Goal: Task Accomplishment & Management: Manage account settings

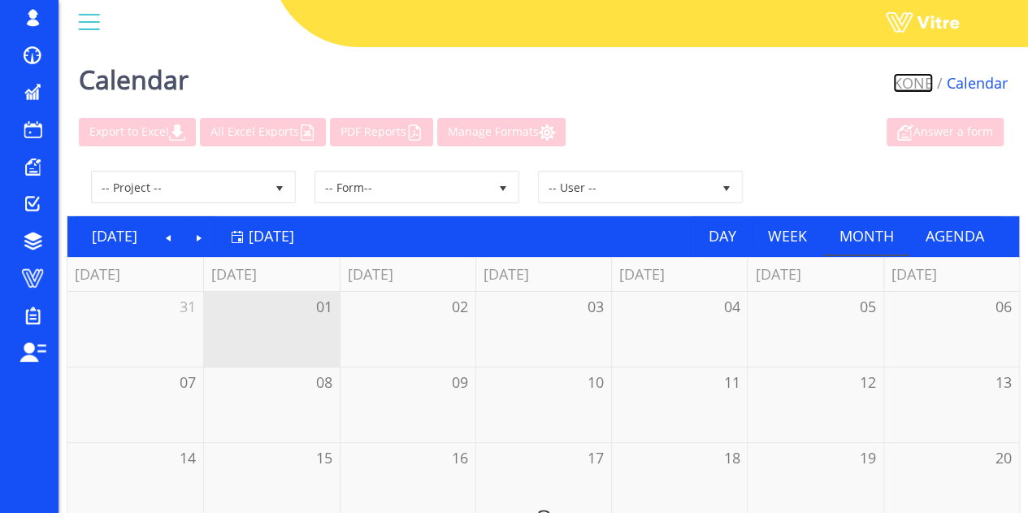
click at [909, 85] on link "KONE" at bounding box center [914, 83] width 40 height 20
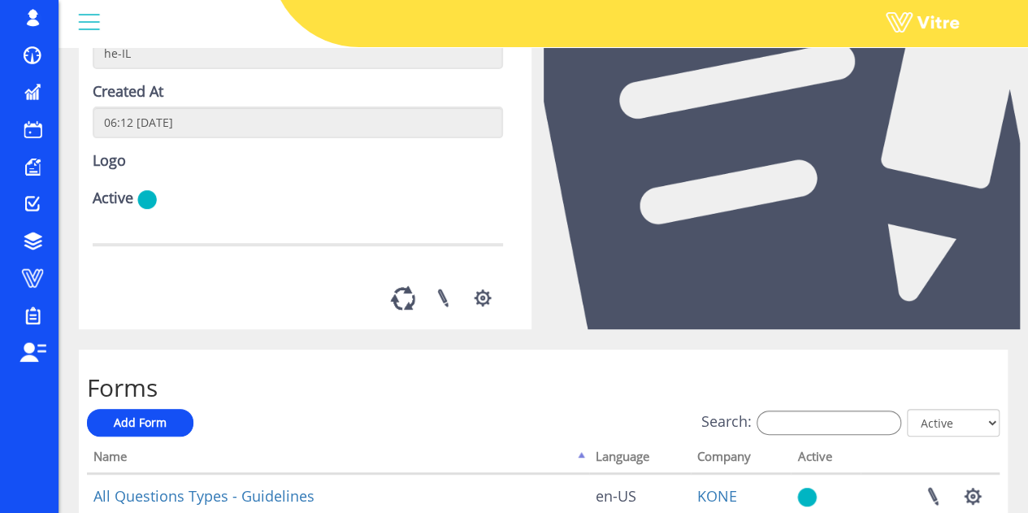
scroll to position [325, 0]
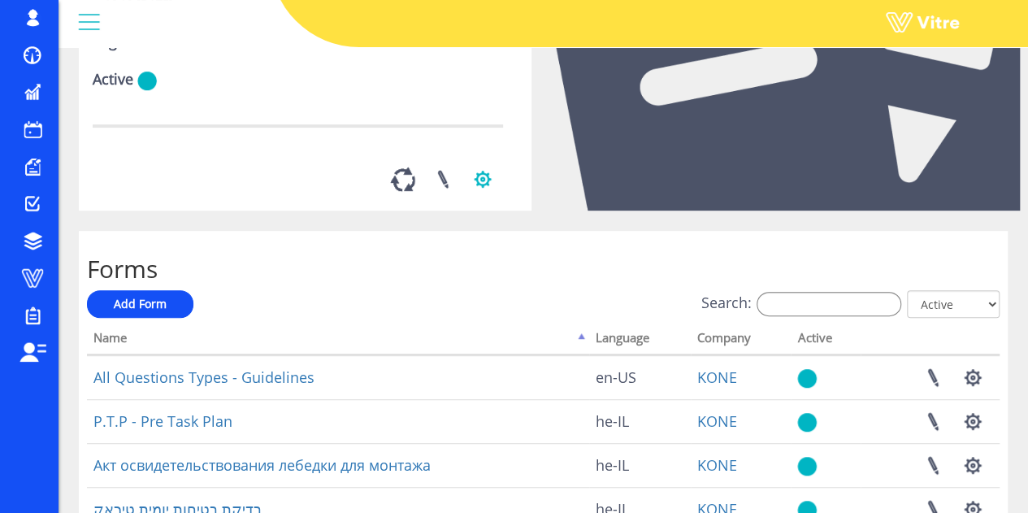
click at [483, 201] on button "button" at bounding box center [483, 179] width 41 height 43
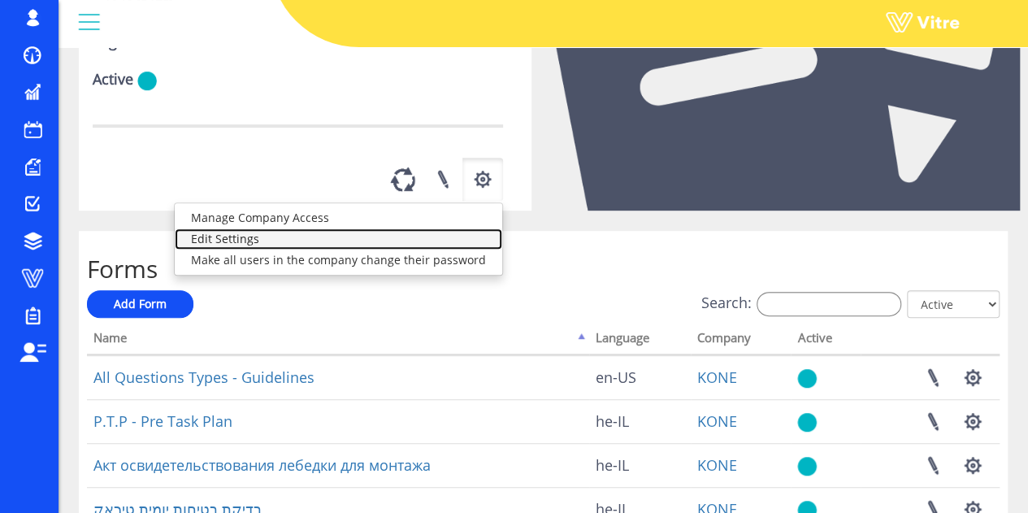
click at [354, 250] on link "Edit Settings" at bounding box center [339, 238] width 328 height 21
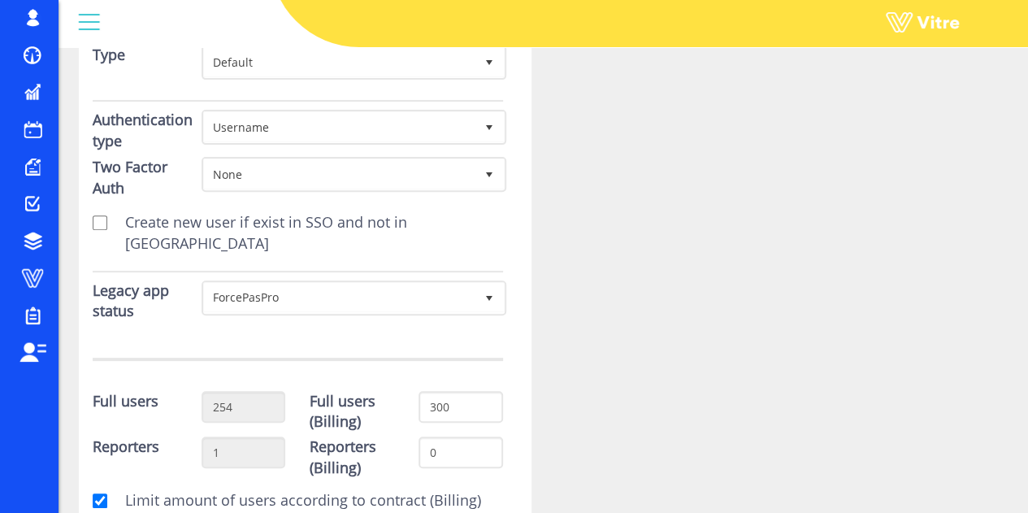
scroll to position [244, 0]
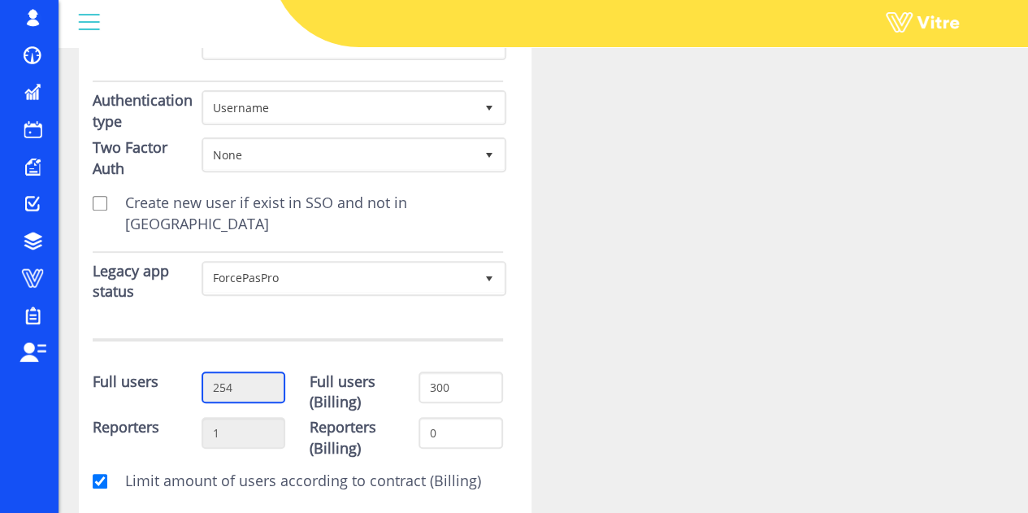
drag, startPoint x: 235, startPoint y: 364, endPoint x: 198, endPoint y: 369, distance: 36.9
click at [198, 372] on div "254" at bounding box center [243, 394] width 109 height 44
click at [27, 271] on span at bounding box center [32, 278] width 41 height 20
